Goal: Check status: Check status

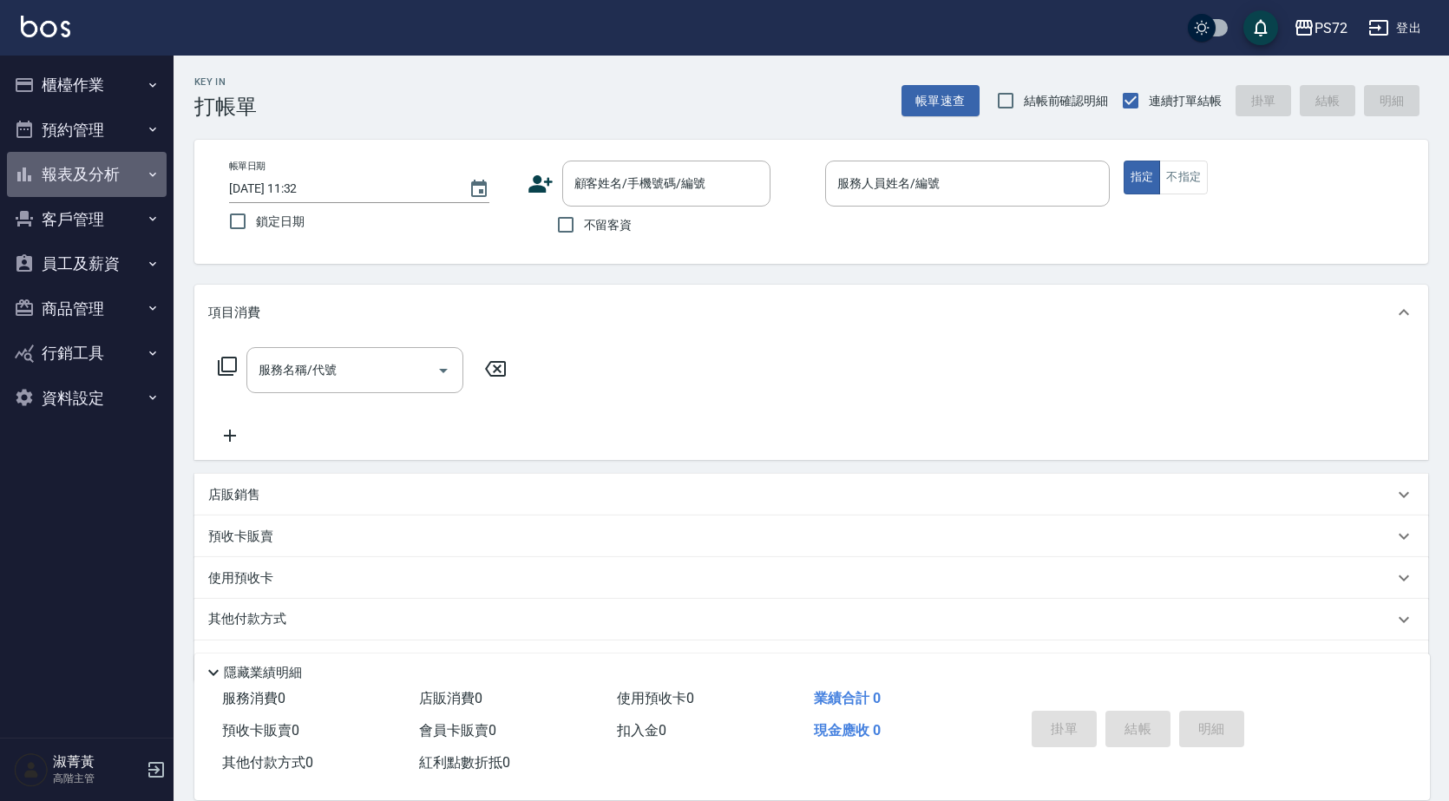
click at [69, 172] on button "報表及分析" at bounding box center [87, 174] width 160 height 45
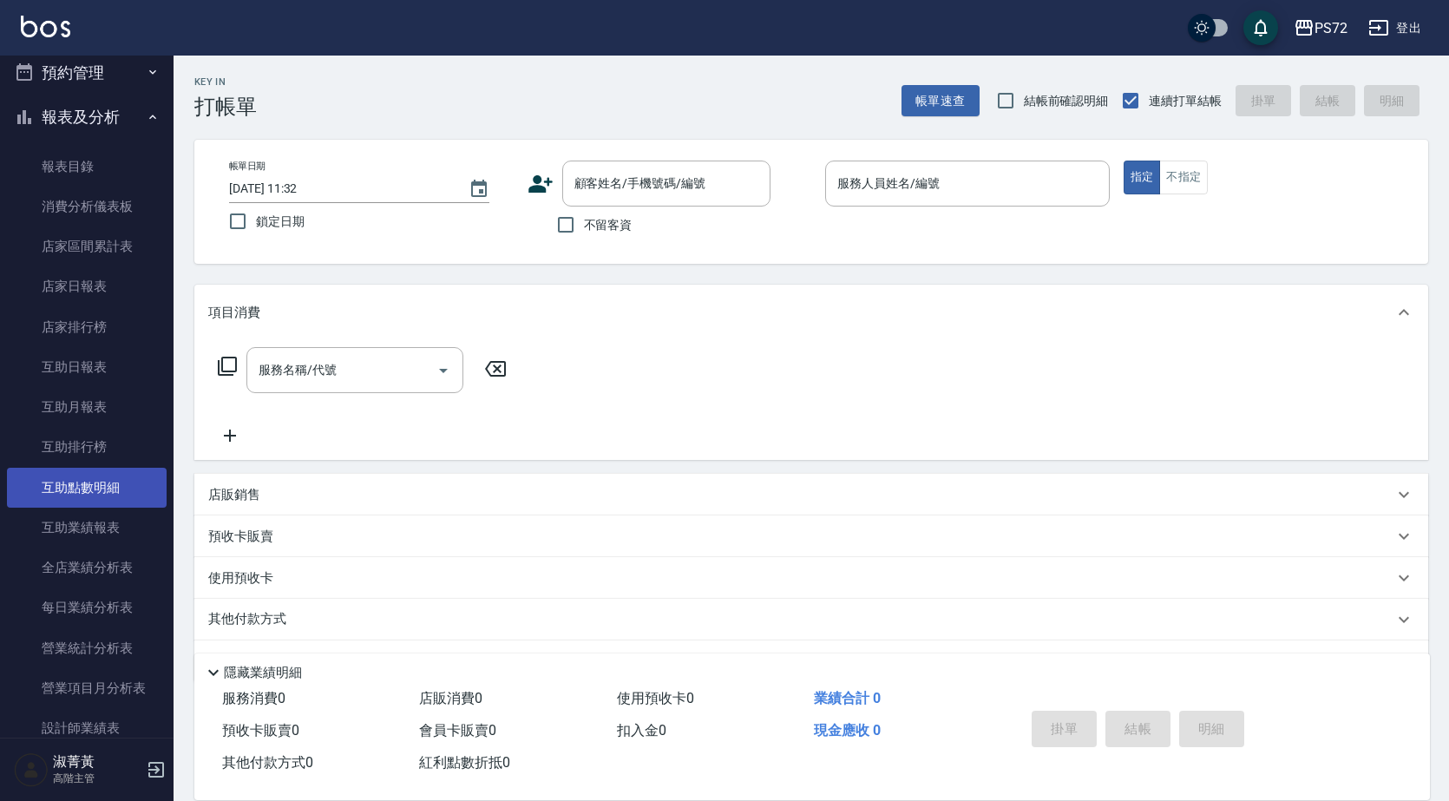
scroll to position [87, 0]
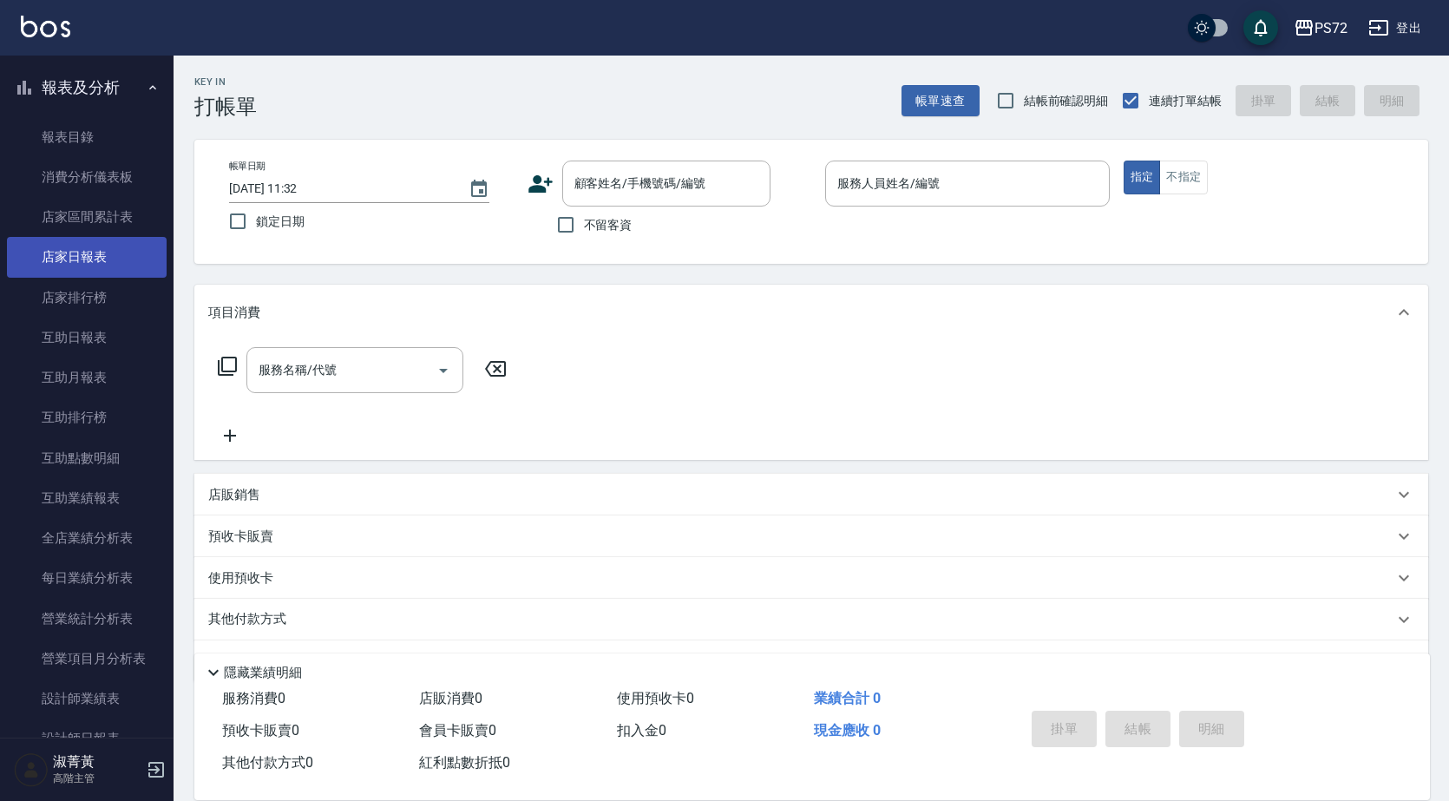
click at [65, 244] on link "店家日報表" at bounding box center [87, 257] width 160 height 40
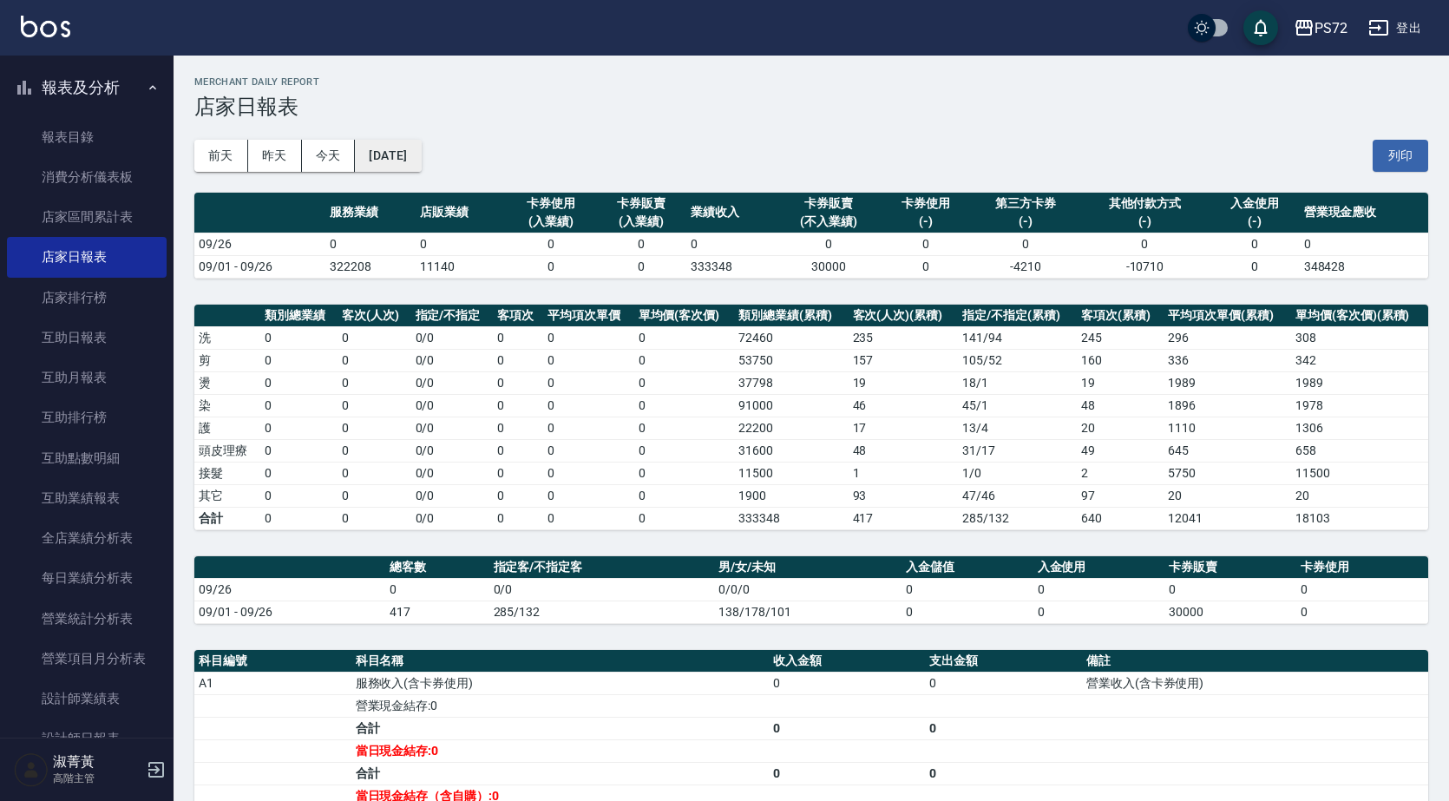
click at [399, 143] on button "[DATE]" at bounding box center [388, 156] width 66 height 32
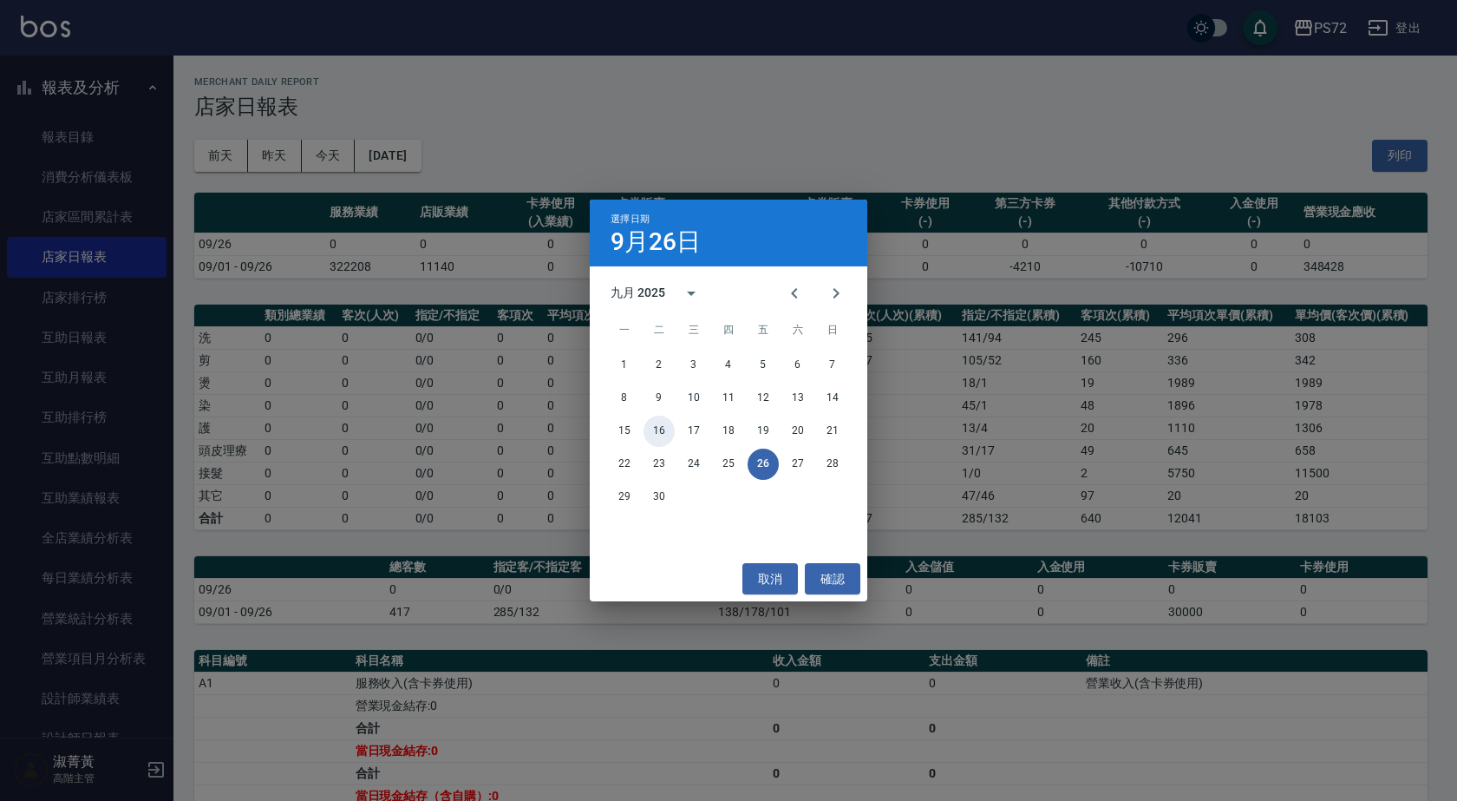
click at [660, 361] on button "16" at bounding box center [659, 431] width 31 height 31
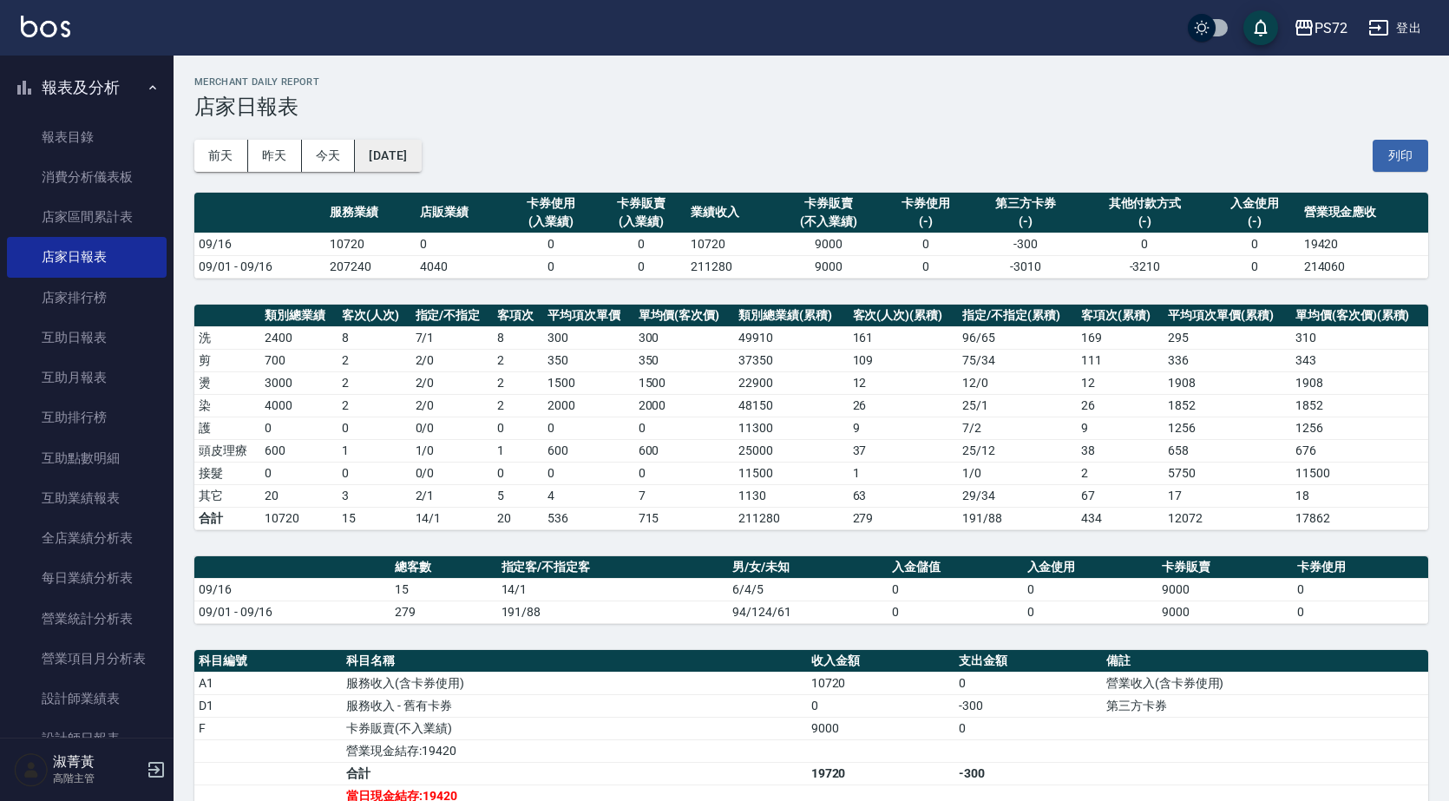
click at [421, 145] on button "[DATE]" at bounding box center [388, 156] width 66 height 32
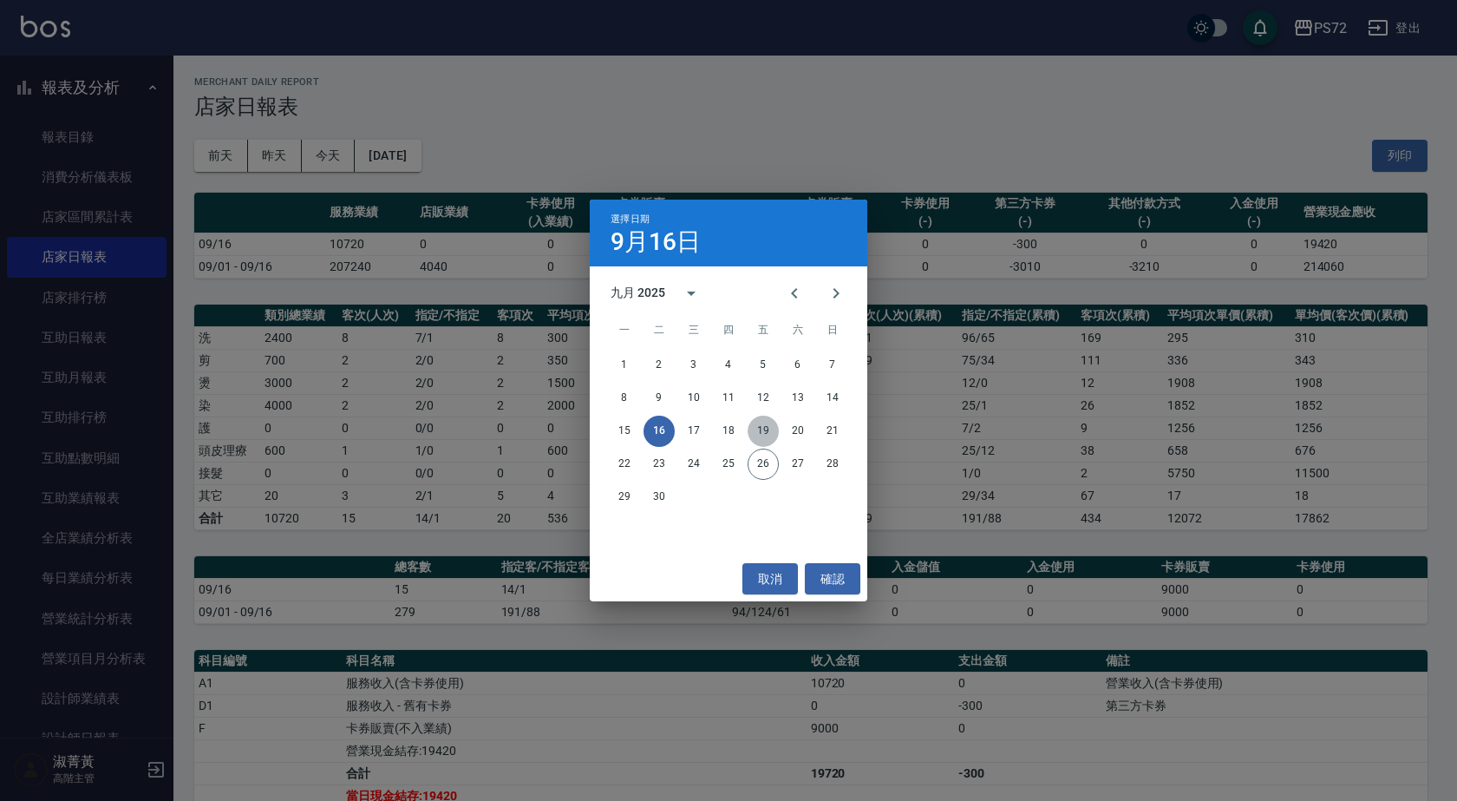
click at [726, 361] on button "19" at bounding box center [763, 431] width 31 height 31
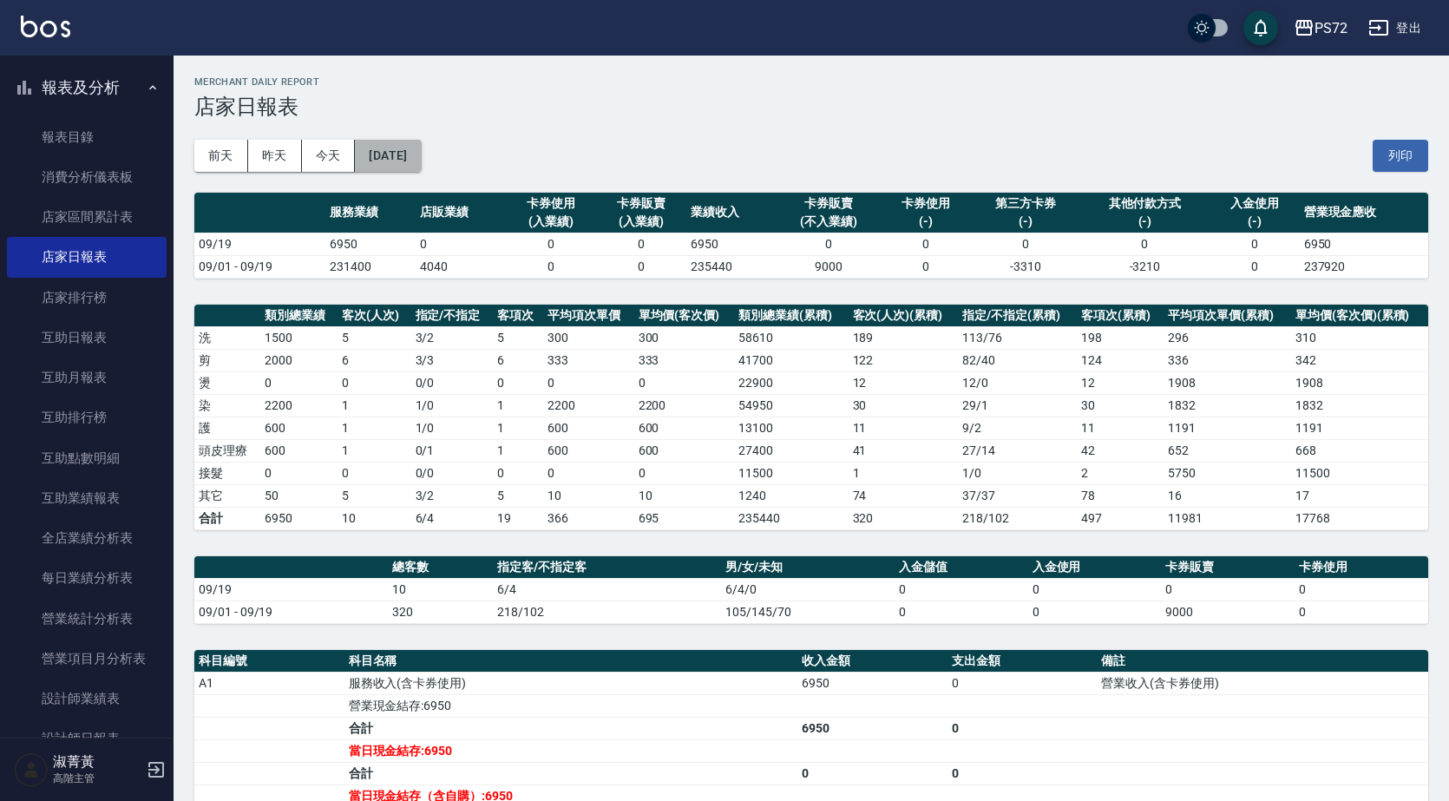
click at [421, 155] on button "[DATE]" at bounding box center [388, 156] width 66 height 32
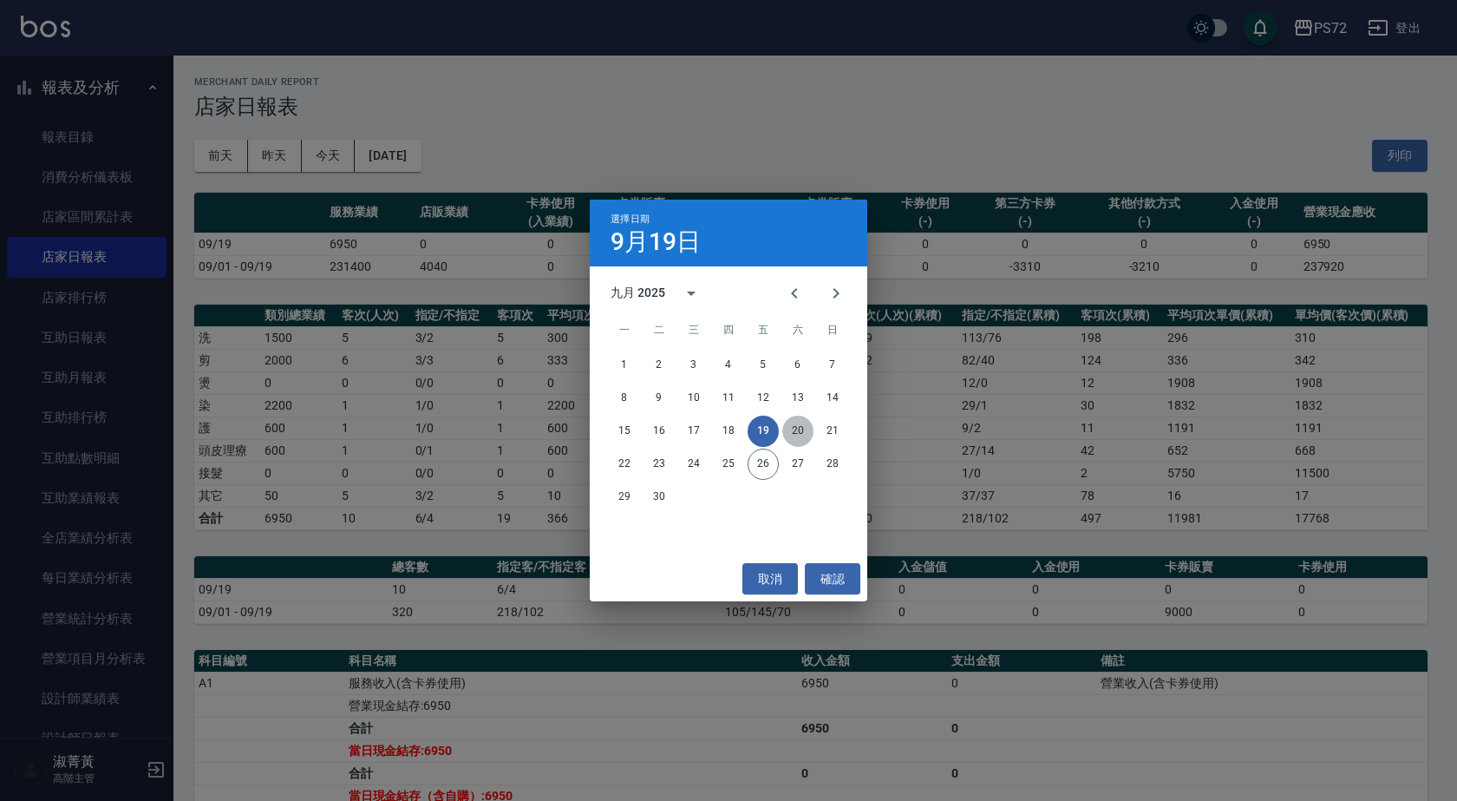
click at [726, 361] on button "20" at bounding box center [797, 431] width 31 height 31
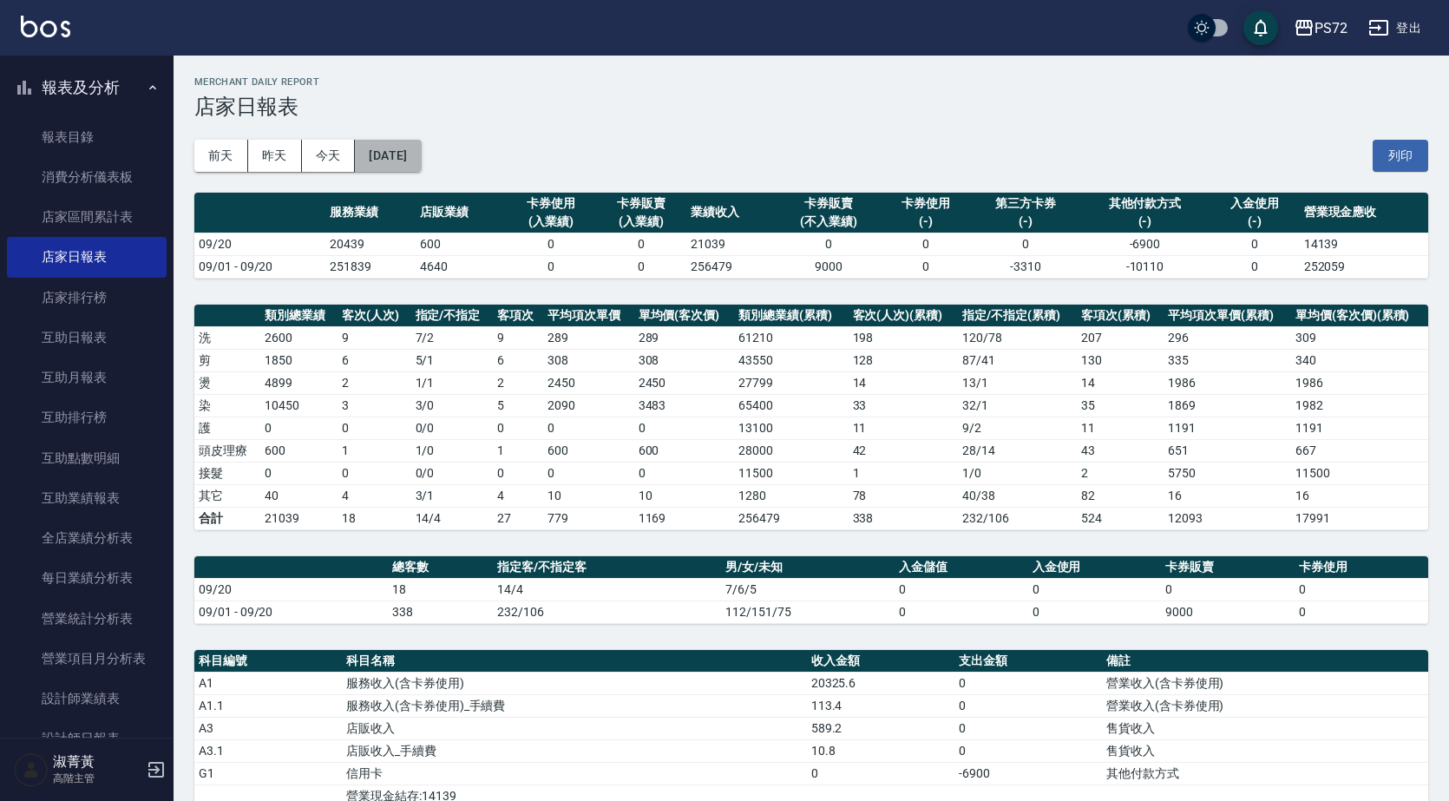
click at [421, 153] on button "[DATE]" at bounding box center [388, 156] width 66 height 32
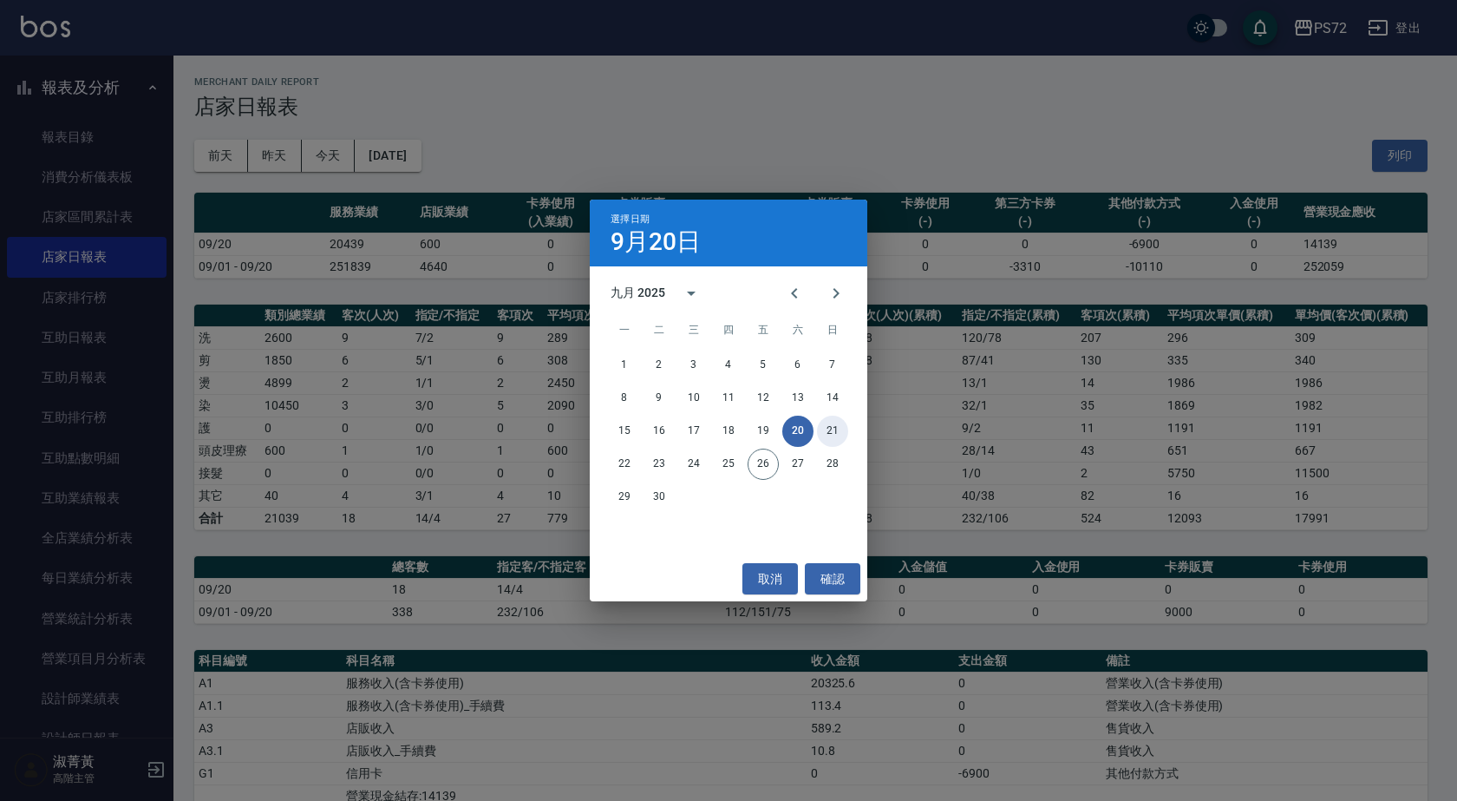
click at [726, 361] on button "21" at bounding box center [832, 431] width 31 height 31
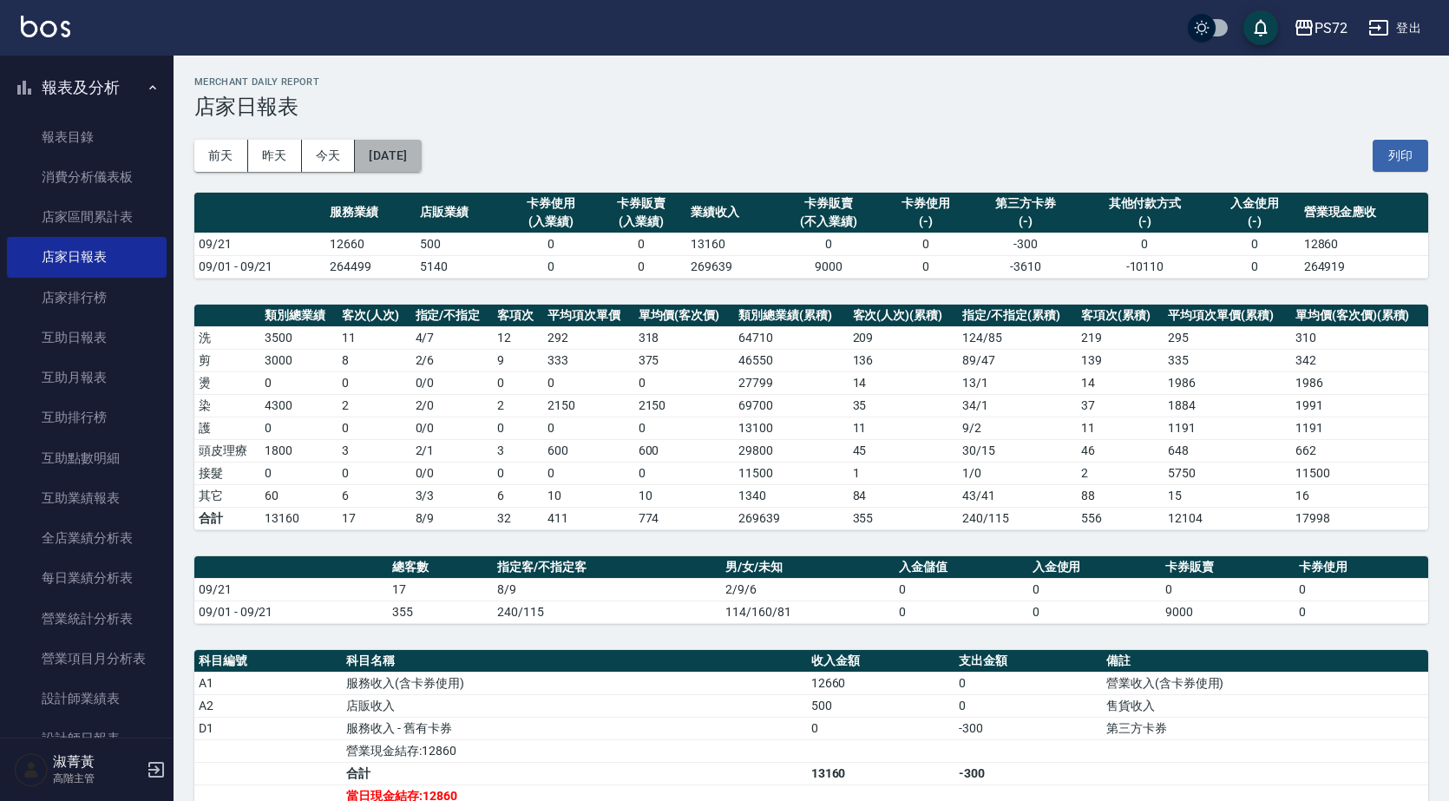
click at [421, 157] on button "[DATE]" at bounding box center [388, 156] width 66 height 32
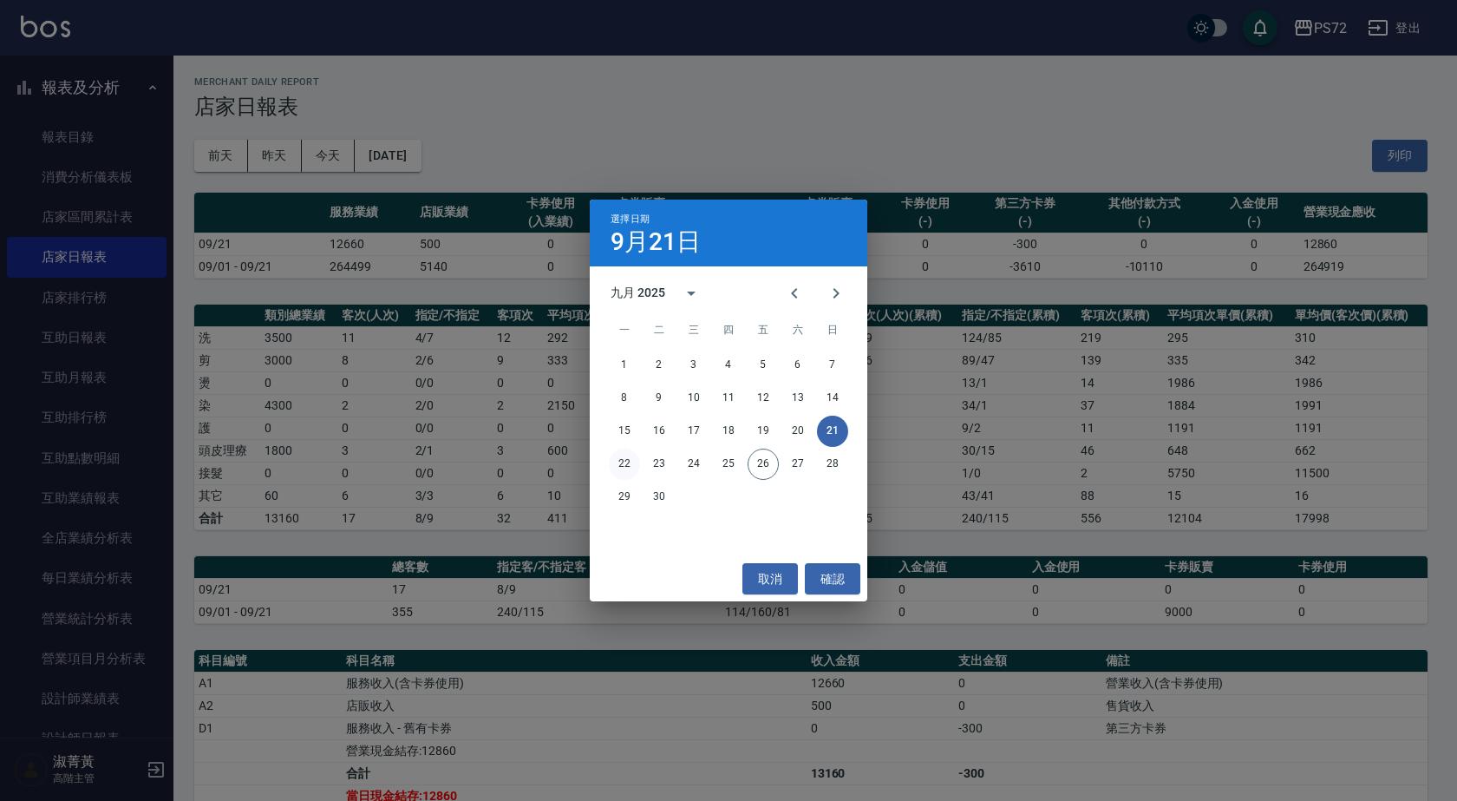
click at [629, 361] on button "22" at bounding box center [624, 463] width 31 height 31
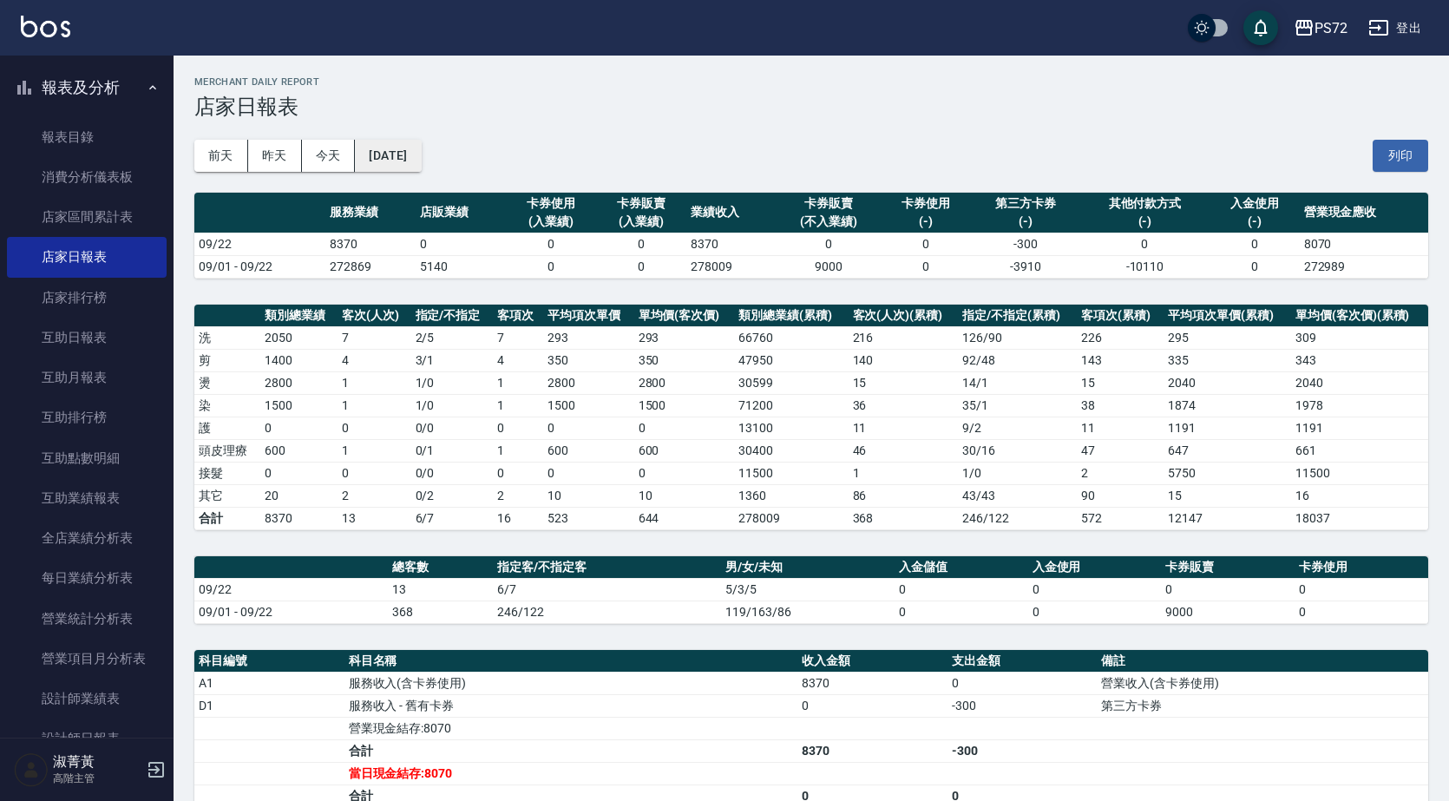
click at [421, 140] on button "[DATE]" at bounding box center [388, 156] width 66 height 32
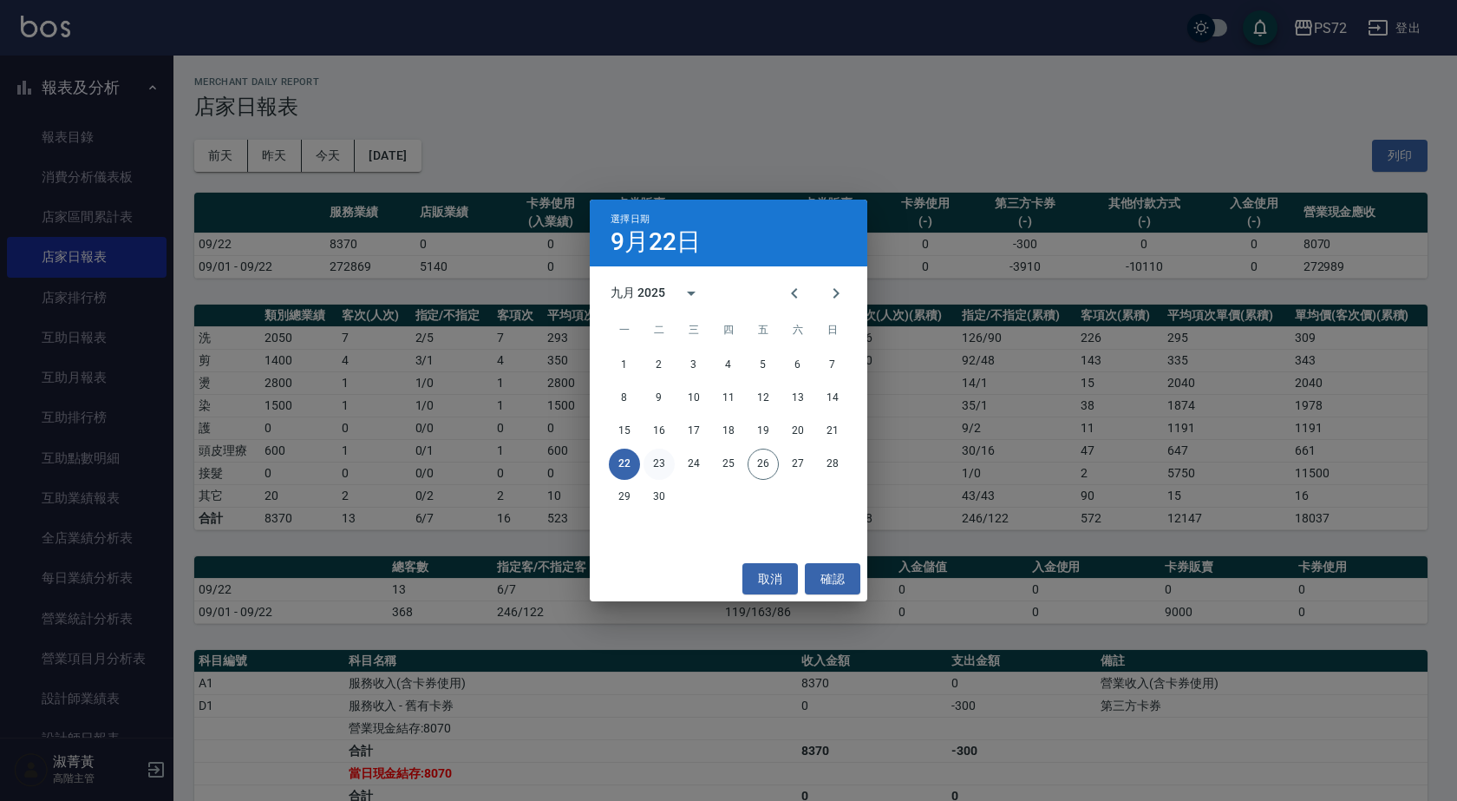
click at [663, 361] on button "23" at bounding box center [659, 463] width 31 height 31
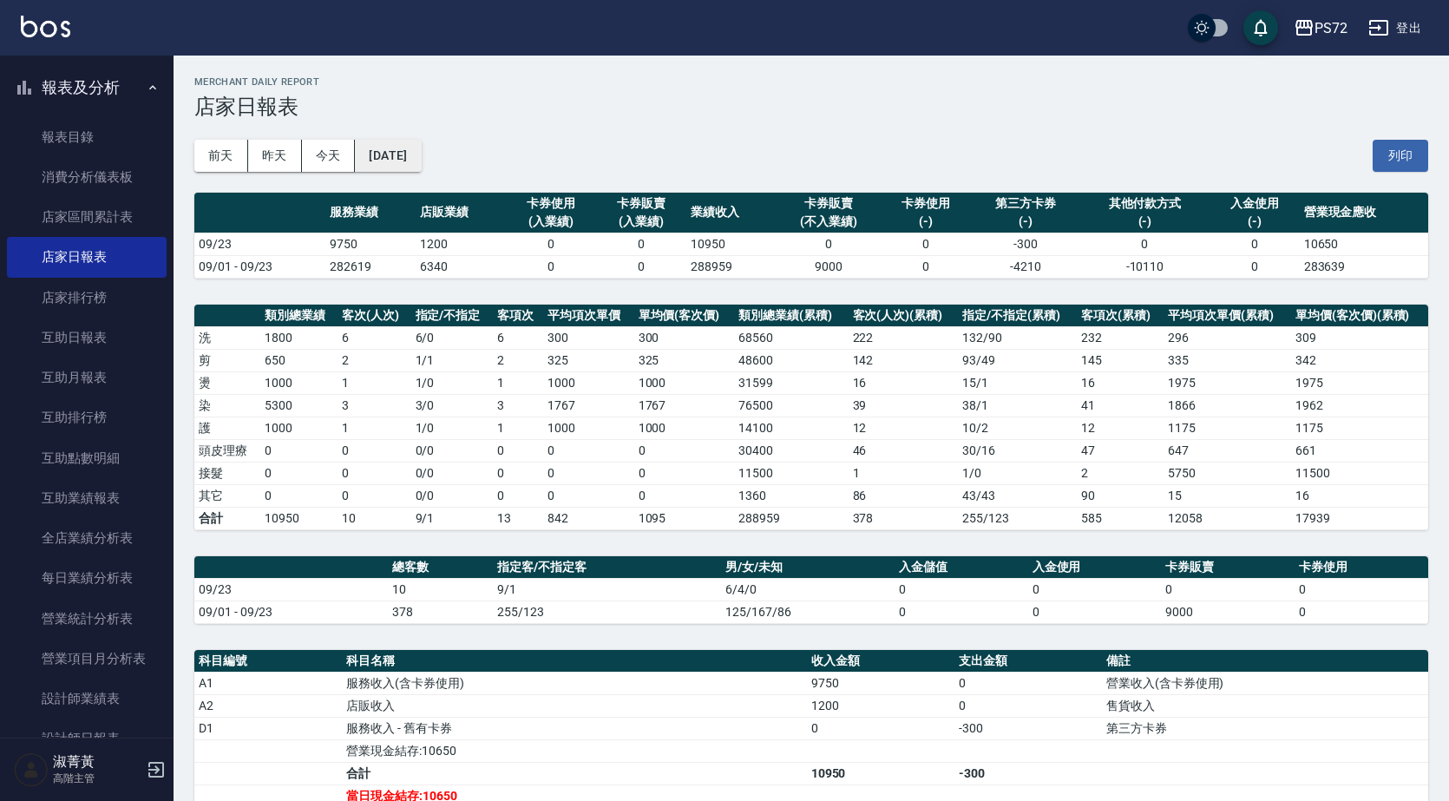
click at [421, 154] on button "[DATE]" at bounding box center [388, 156] width 66 height 32
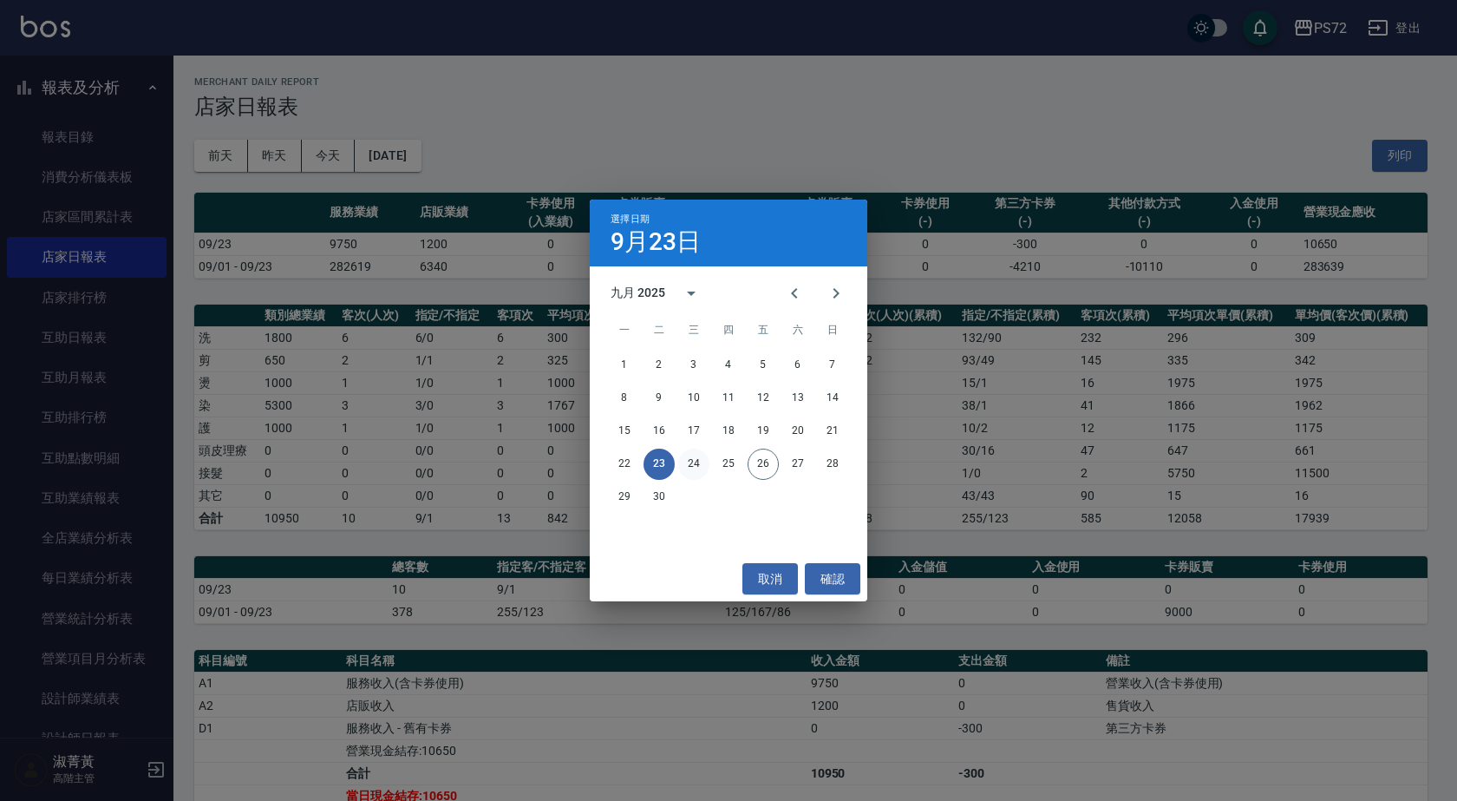
click at [697, 361] on button "24" at bounding box center [693, 463] width 31 height 31
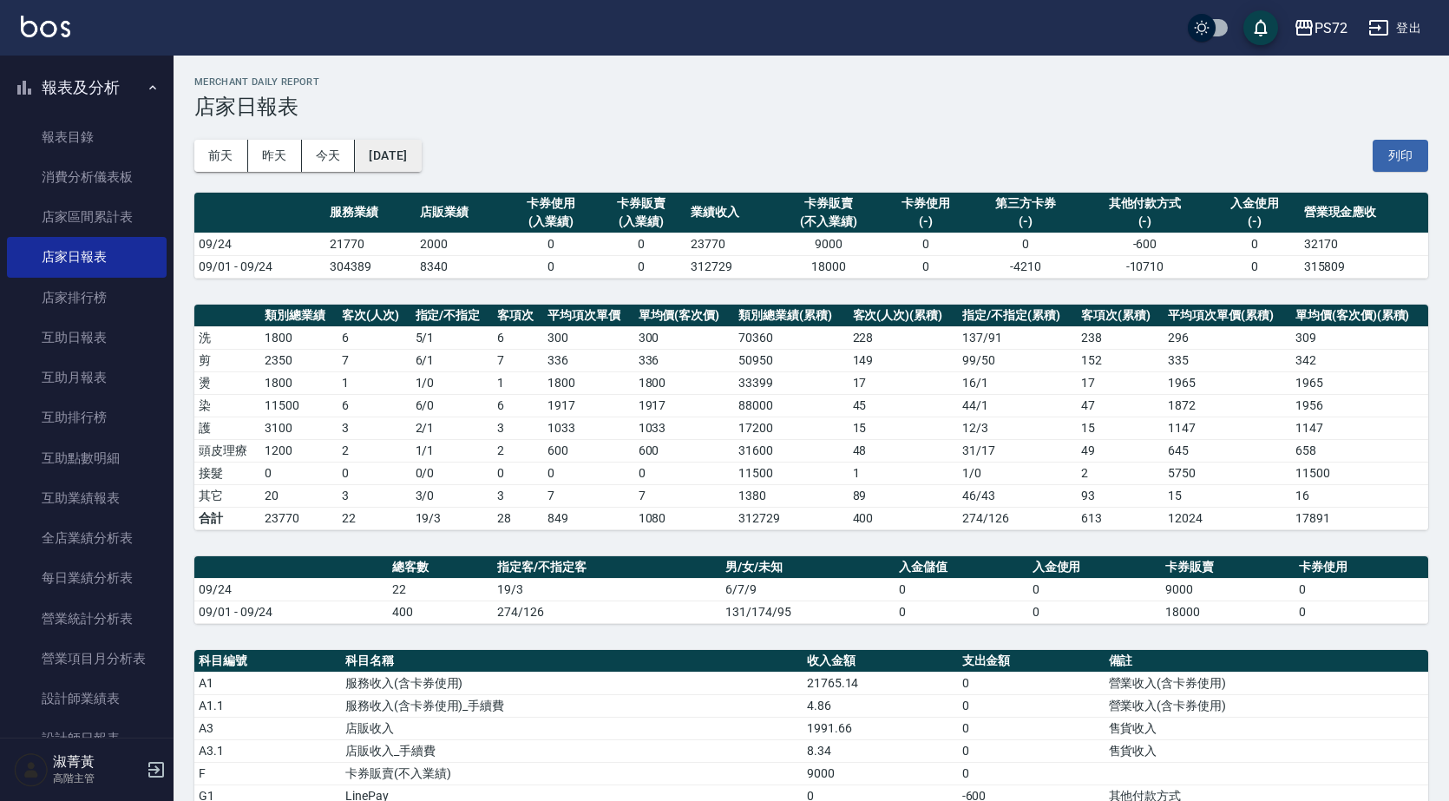
click at [413, 146] on button "[DATE]" at bounding box center [388, 156] width 66 height 32
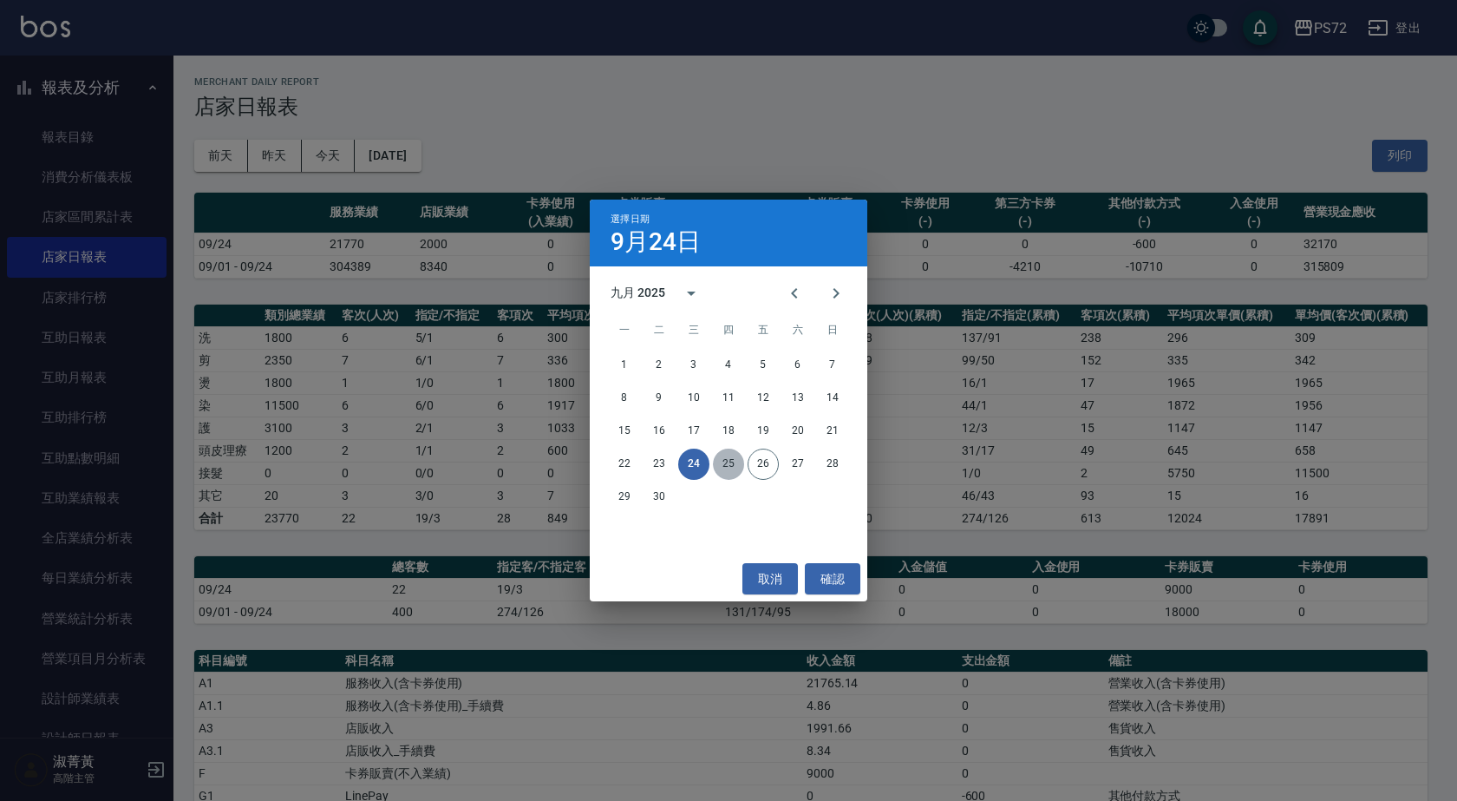
click at [726, 361] on button "25" at bounding box center [728, 463] width 31 height 31
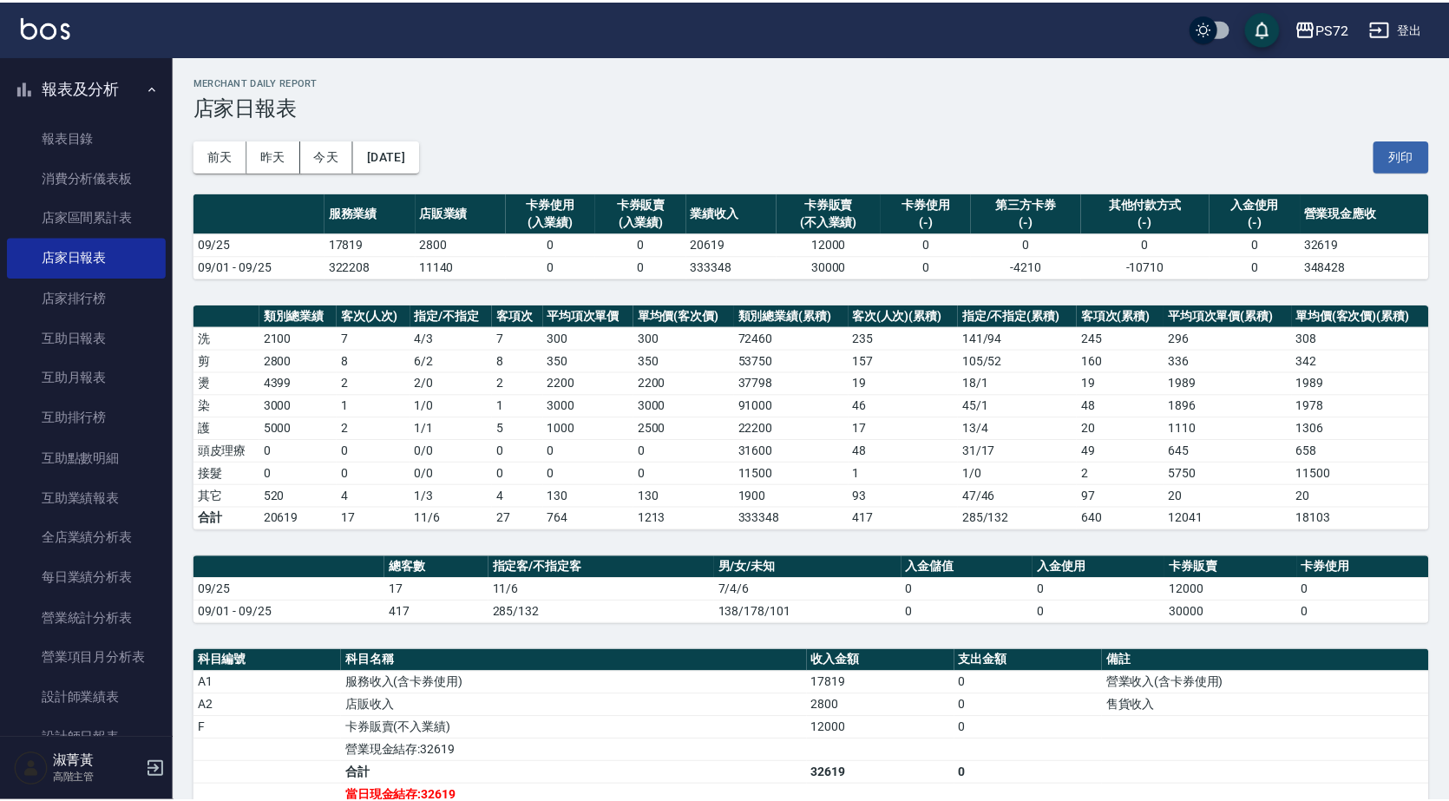
scroll to position [173, 0]
